Goal: Check status: Check status

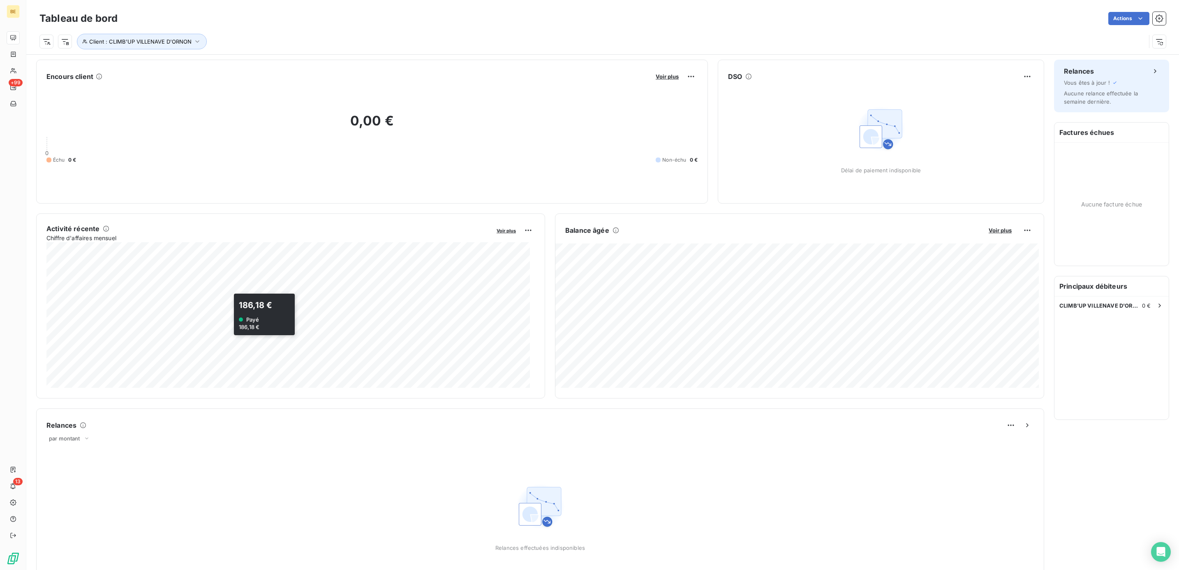
scroll to position [231, 0]
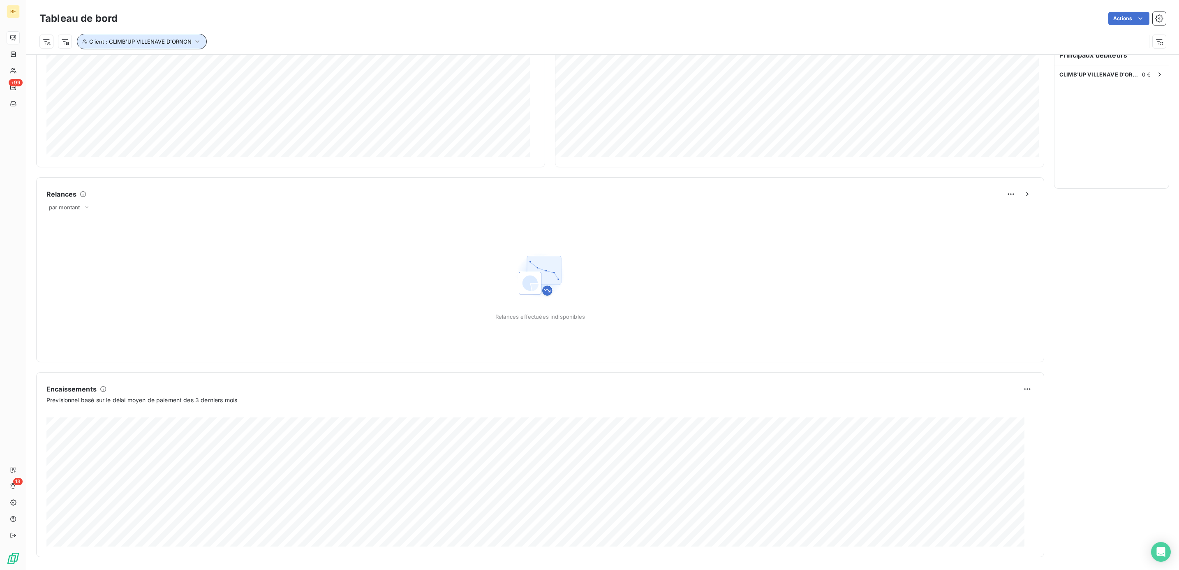
click at [145, 47] on button "Client : CLIMB'UP VILLENAVE D'ORNON" at bounding box center [142, 42] width 130 height 16
drag, startPoint x: 301, startPoint y: 63, endPoint x: 188, endPoint y: 55, distance: 113.7
click at [192, 55] on div "Client Contient like CLIMB'UP VILLENAVE D'ORNON" at bounding box center [194, 63] width 225 height 17
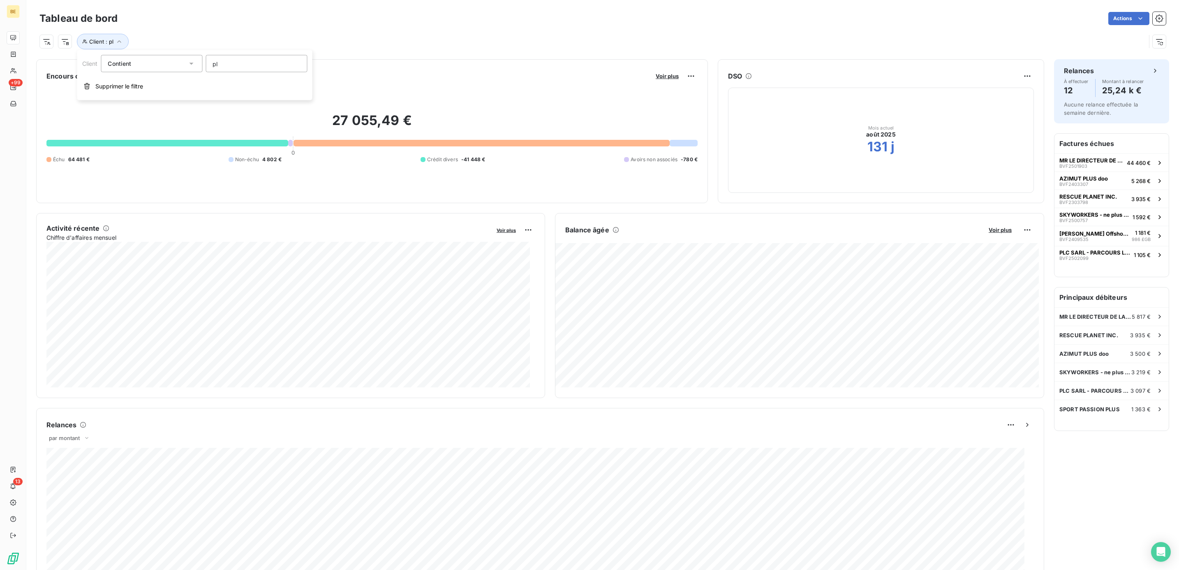
type input "p"
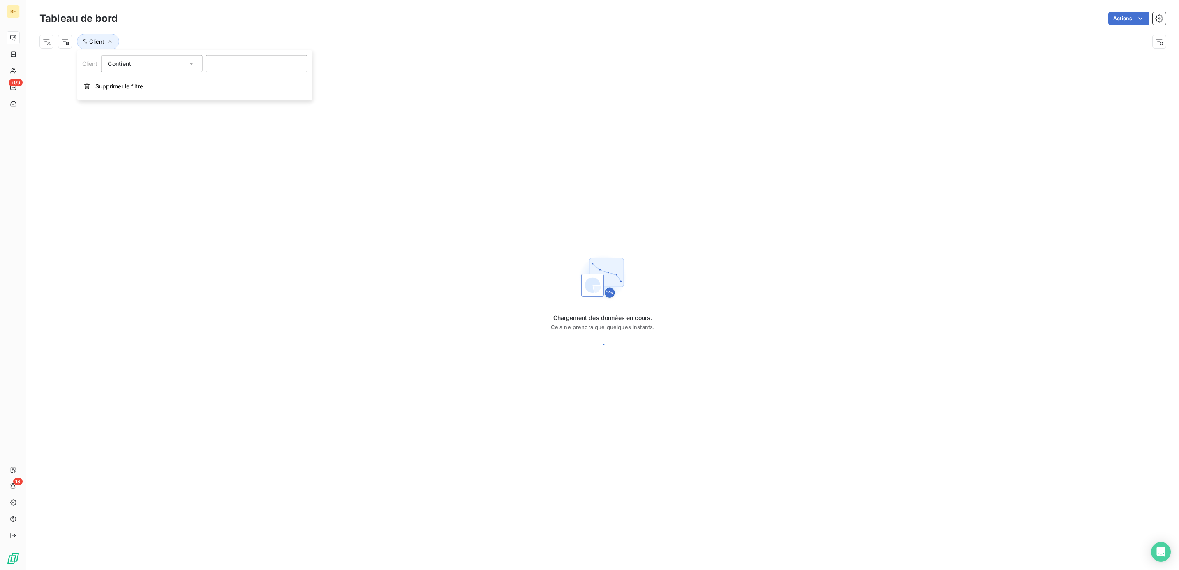
type input "P"
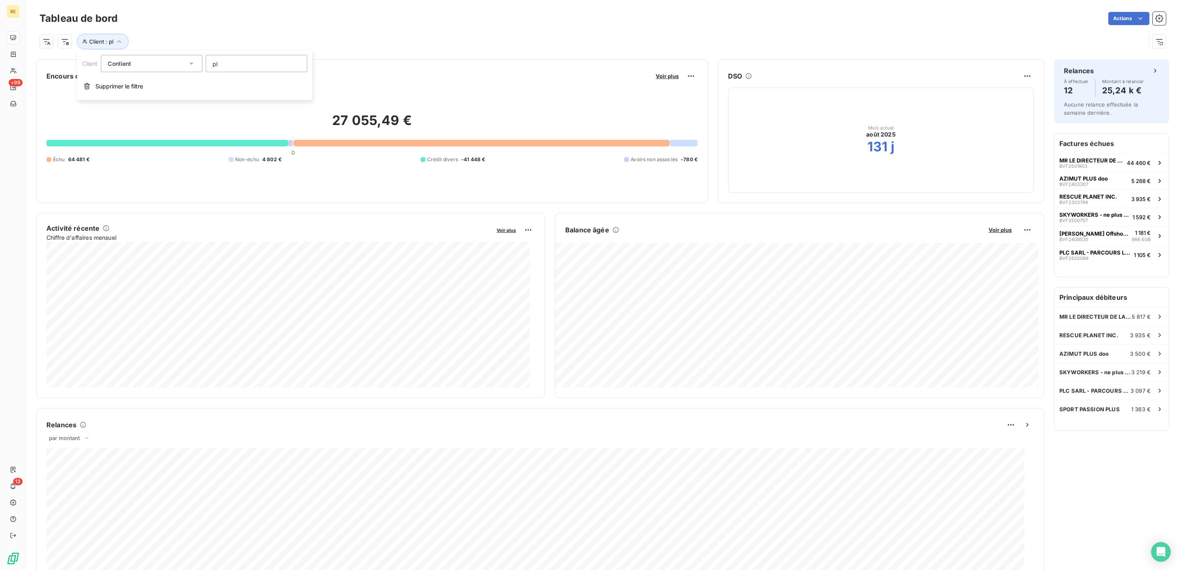
type input "p"
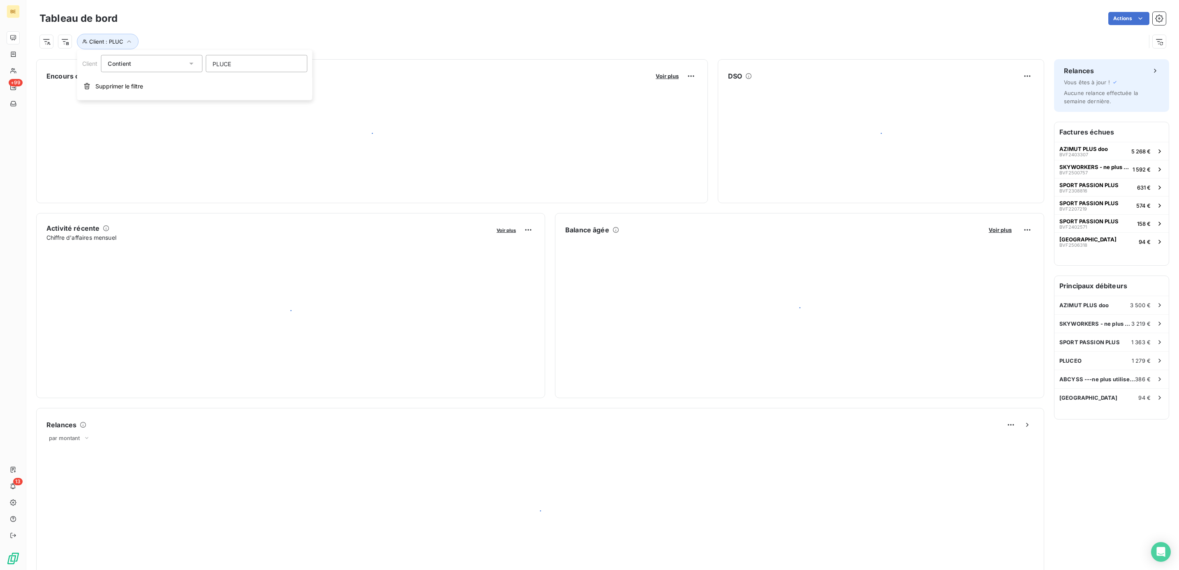
type input "PLUCEO"
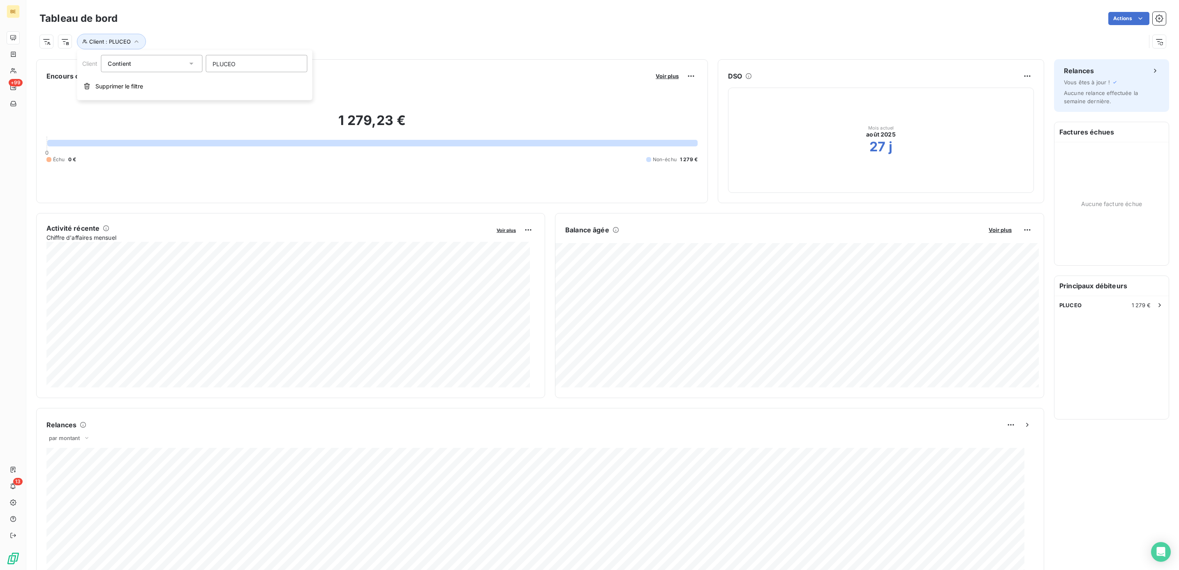
click at [356, 79] on div "Encours client Voir plus" at bounding box center [371, 75] width 651 height 13
click at [1070, 310] on div "PLUCEO 1 279 €" at bounding box center [1111, 305] width 114 height 18
